Goal: Transaction & Acquisition: Book appointment/travel/reservation

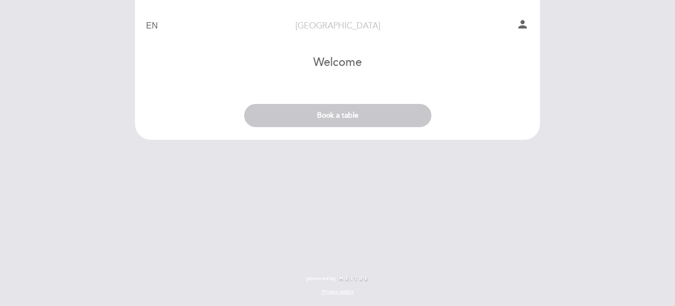
click at [346, 27] on link "[GEOGRAPHIC_DATA]" at bounding box center [337, 26] width 132 height 12
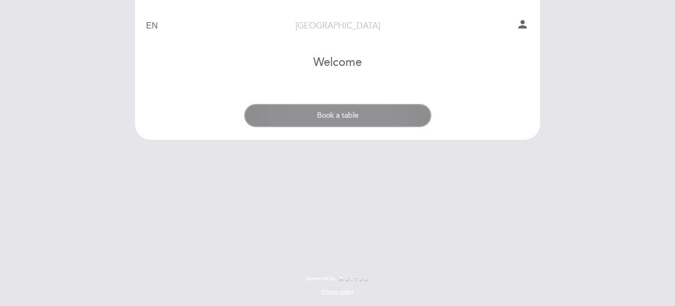
click at [361, 112] on button "Book a table" at bounding box center [337, 115] width 187 height 23
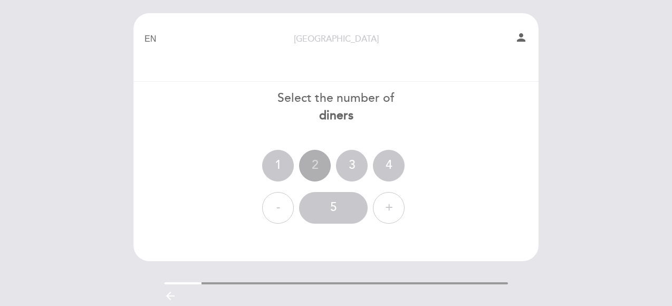
click at [306, 168] on div "2" at bounding box center [315, 166] width 32 height 32
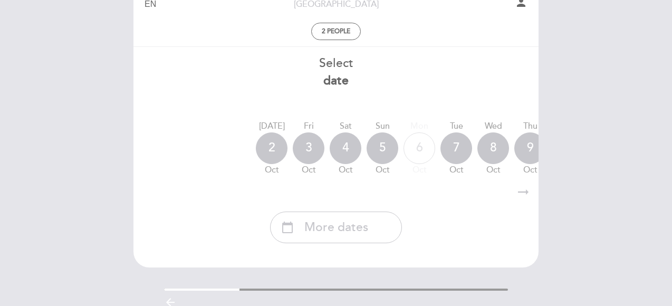
scroll to position [36, 0]
click at [310, 144] on div "3" at bounding box center [309, 147] width 32 height 32
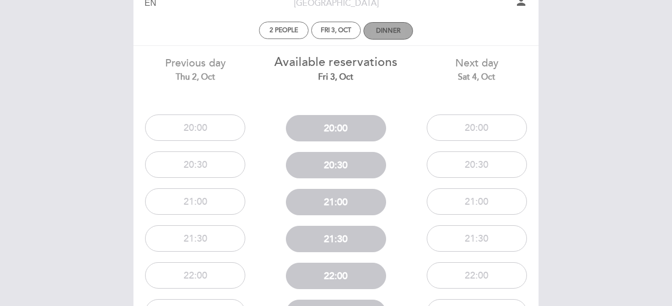
click at [381, 32] on div "Dinner" at bounding box center [388, 31] width 24 height 8
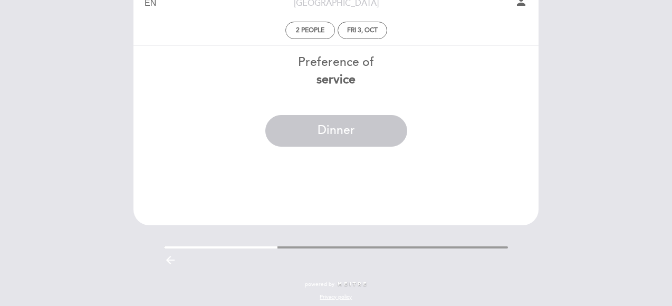
click at [327, 70] on div "Preference of service" at bounding box center [336, 71] width 406 height 35
click at [327, 90] on div "Preference of service Dinner" at bounding box center [336, 104] width 406 height 101
click at [337, 67] on div "Preference of service" at bounding box center [336, 71] width 406 height 35
click at [337, 81] on b "service" at bounding box center [335, 79] width 39 height 15
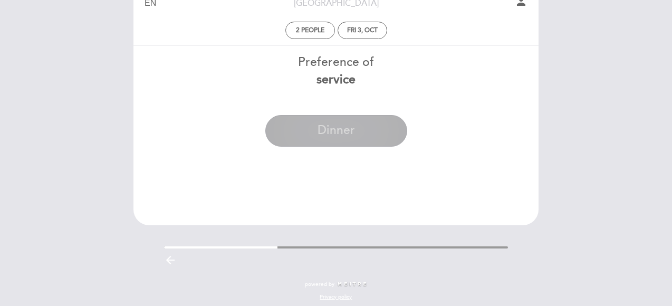
click at [355, 131] on button "Dinner" at bounding box center [336, 131] width 142 height 32
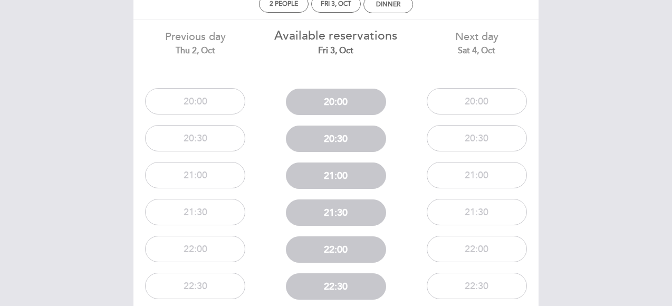
scroll to position [0, 0]
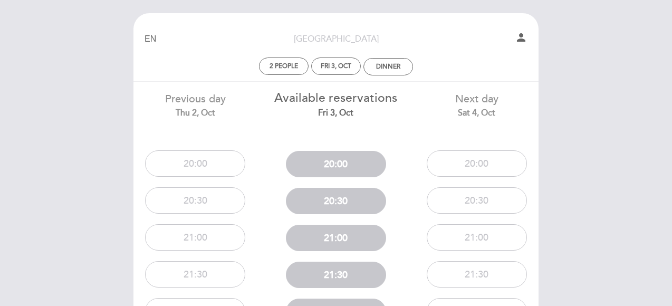
click at [373, 77] on div "EN ES PT Pampa Café person 2 people Fri 3, Oct Dinner" at bounding box center [335, 51] width 383 height 61
click at [150, 42] on select "EN ES PT" at bounding box center [150, 39] width 12 height 12
select select "es"
click at [144, 33] on select "EN ES PT" at bounding box center [150, 39] width 12 height 12
click at [381, 69] on div "Cena" at bounding box center [388, 67] width 17 height 8
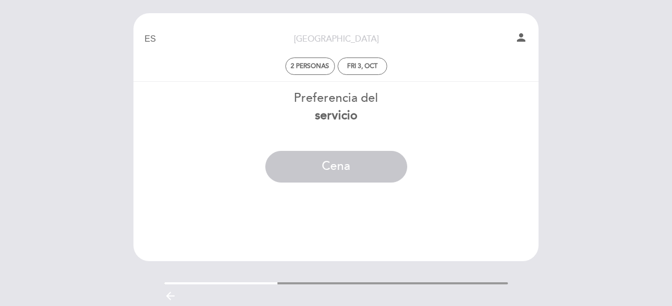
click at [330, 121] on b "servicio" at bounding box center [336, 115] width 43 height 15
